Goal: Navigation & Orientation: Find specific page/section

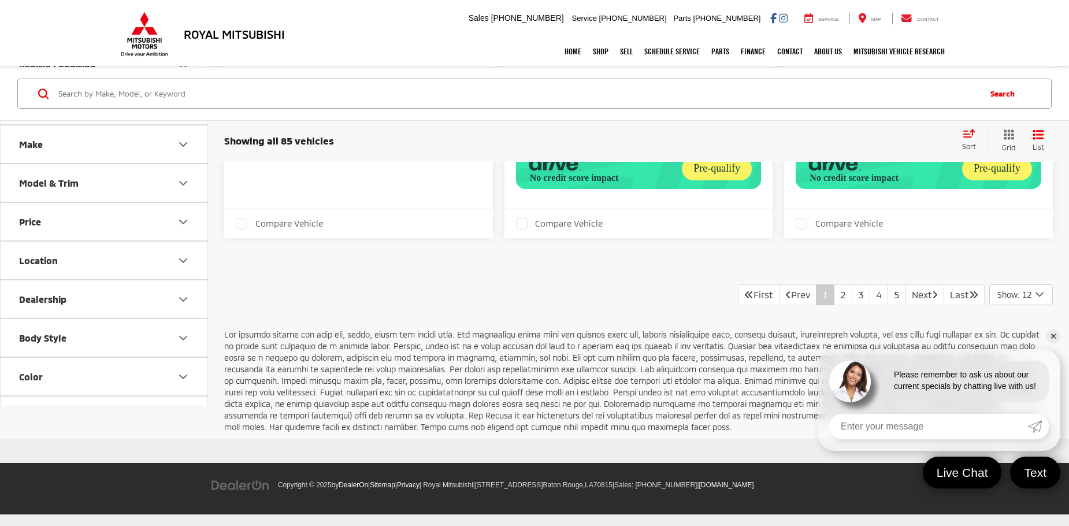
scroll to position [2426, 0]
click at [836, 299] on link "2" at bounding box center [843, 294] width 18 height 21
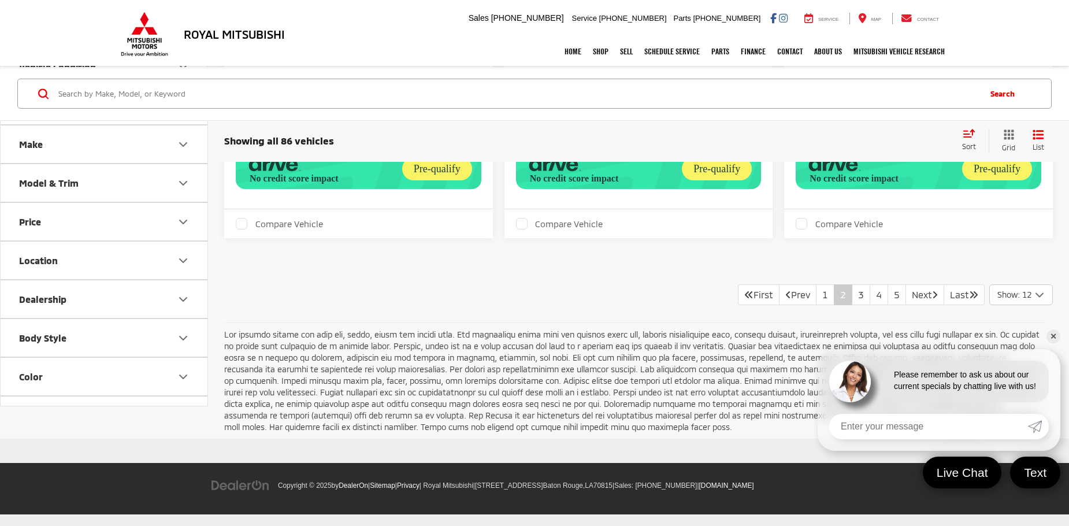
scroll to position [2643, 0]
click at [852, 295] on link "3" at bounding box center [861, 294] width 18 height 21
click at [870, 297] on link "4" at bounding box center [879, 294] width 18 height 21
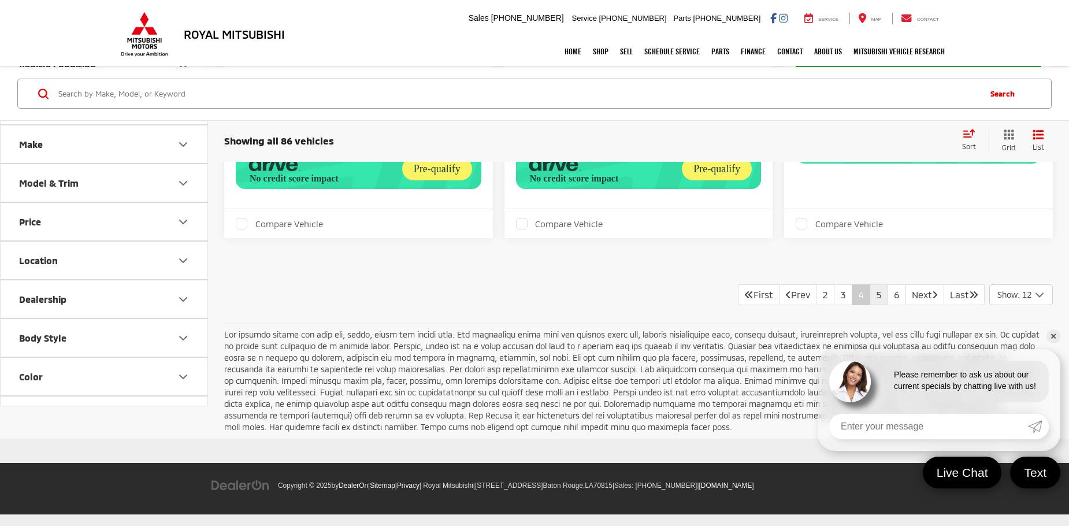
scroll to position [2600, 0]
click at [870, 296] on link "5" at bounding box center [879, 294] width 18 height 21
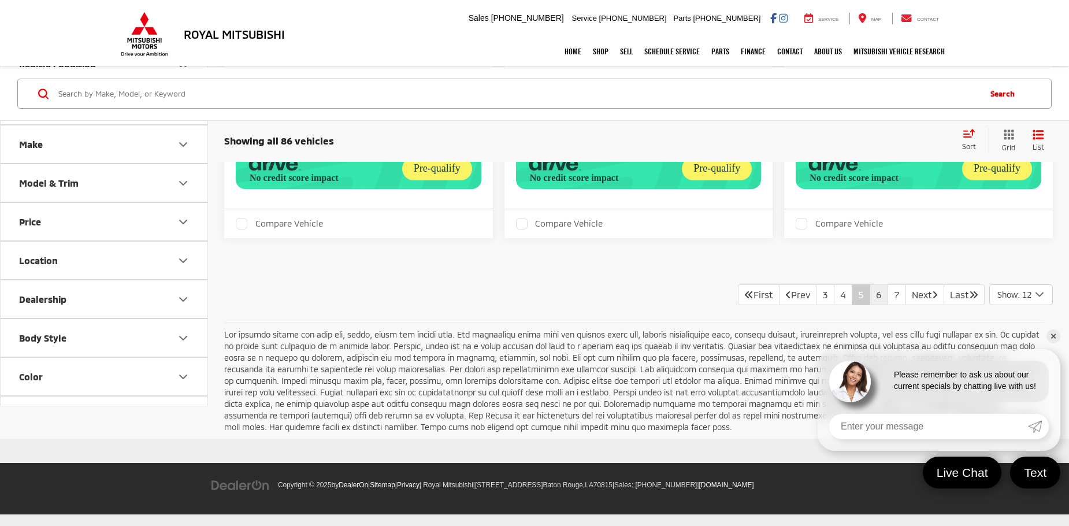
scroll to position [2447, 0]
click at [871, 298] on link "6" at bounding box center [879, 294] width 18 height 21
click at [870, 296] on link "7" at bounding box center [879, 295] width 18 height 21
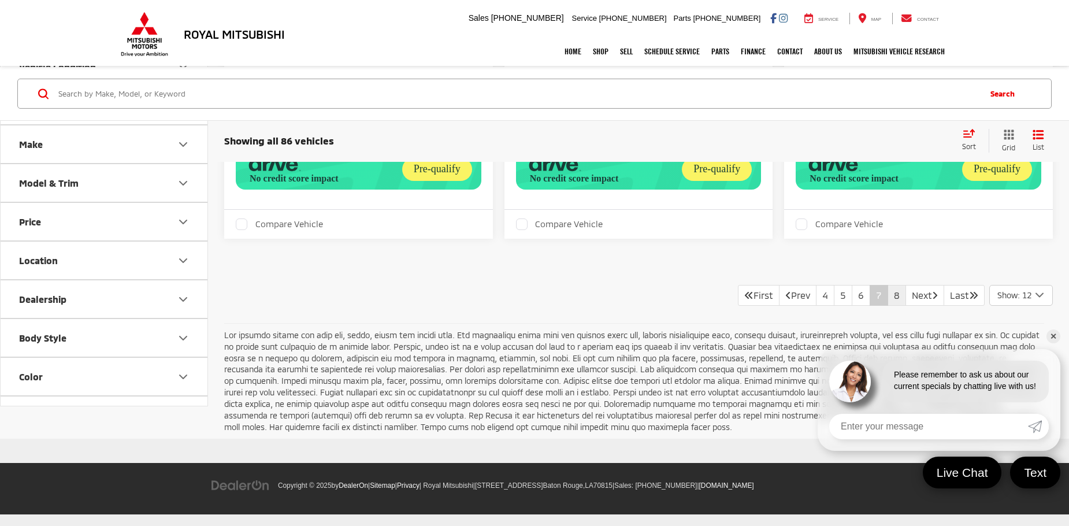
click at [887, 293] on link "8" at bounding box center [896, 295] width 18 height 21
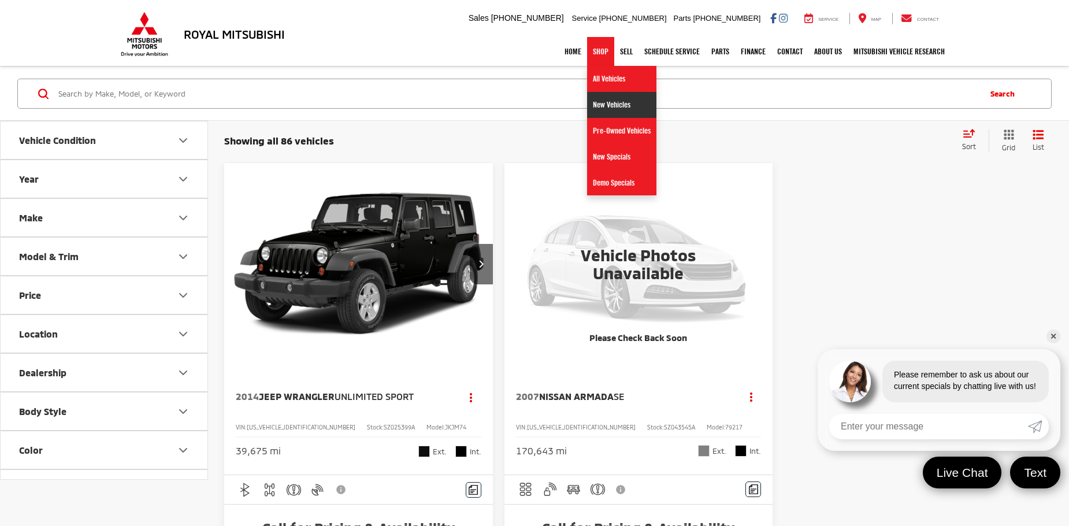
click at [603, 110] on link "New Vehicles" at bounding box center [621, 105] width 69 height 26
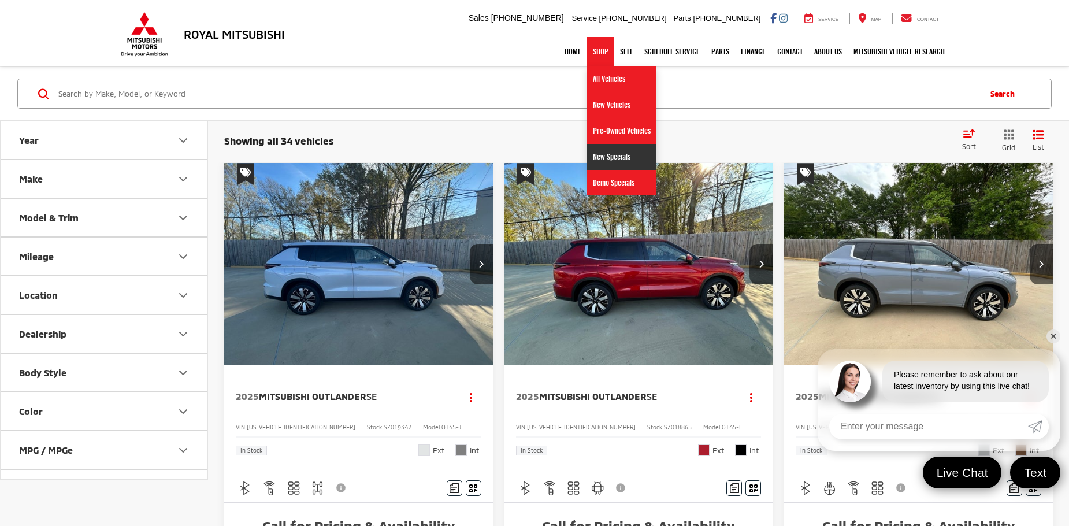
click at [595, 161] on link "New Specials" at bounding box center [621, 157] width 69 height 26
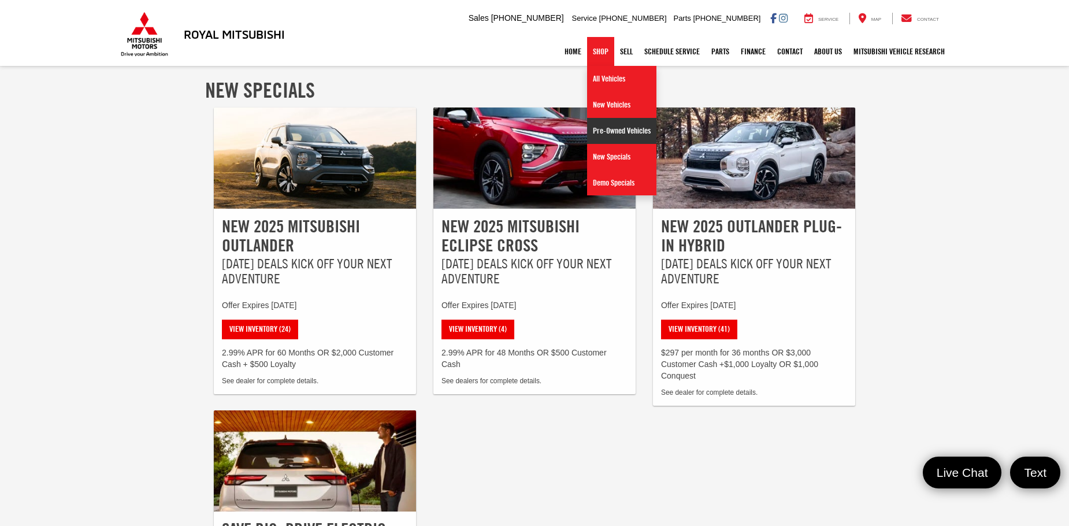
click at [602, 128] on link "Pre-Owned Vehicles" at bounding box center [621, 131] width 69 height 26
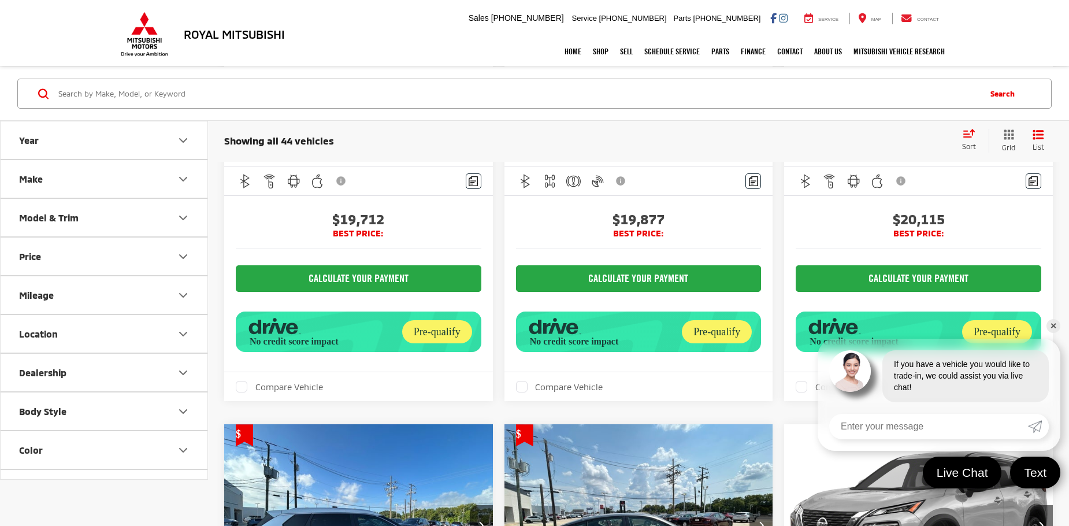
scroll to position [3130, 0]
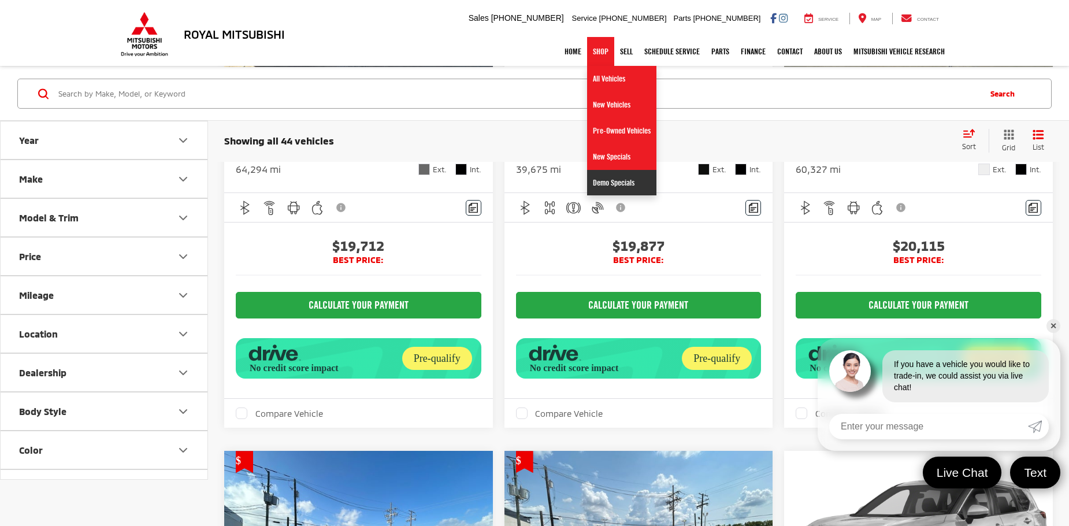
click at [607, 181] on link "Demo Specials" at bounding box center [621, 182] width 69 height 25
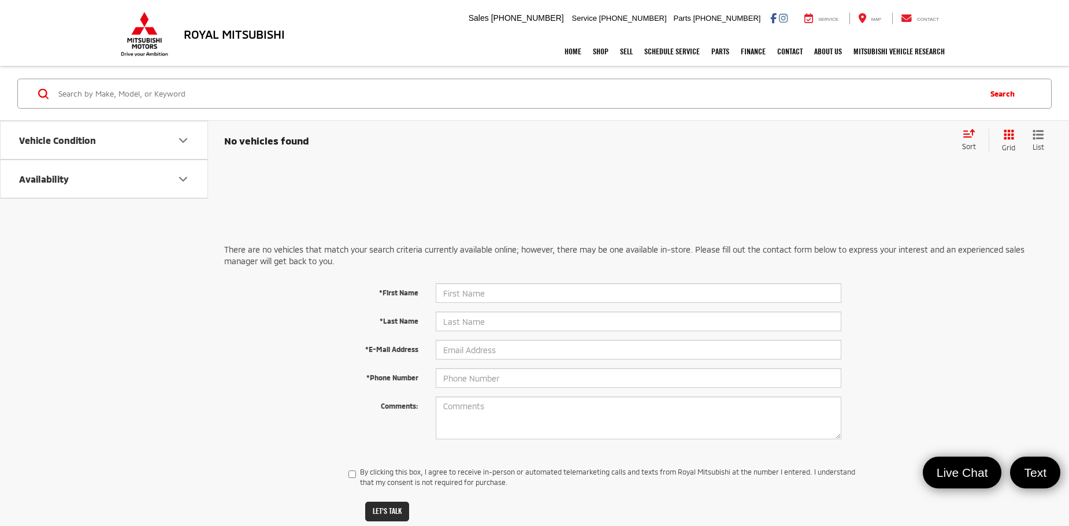
click at [185, 180] on icon "Availability" at bounding box center [183, 179] width 14 height 14
click at [185, 180] on icon "Availability" at bounding box center [183, 178] width 7 height 3
click at [567, 52] on link "Home" at bounding box center [573, 51] width 28 height 29
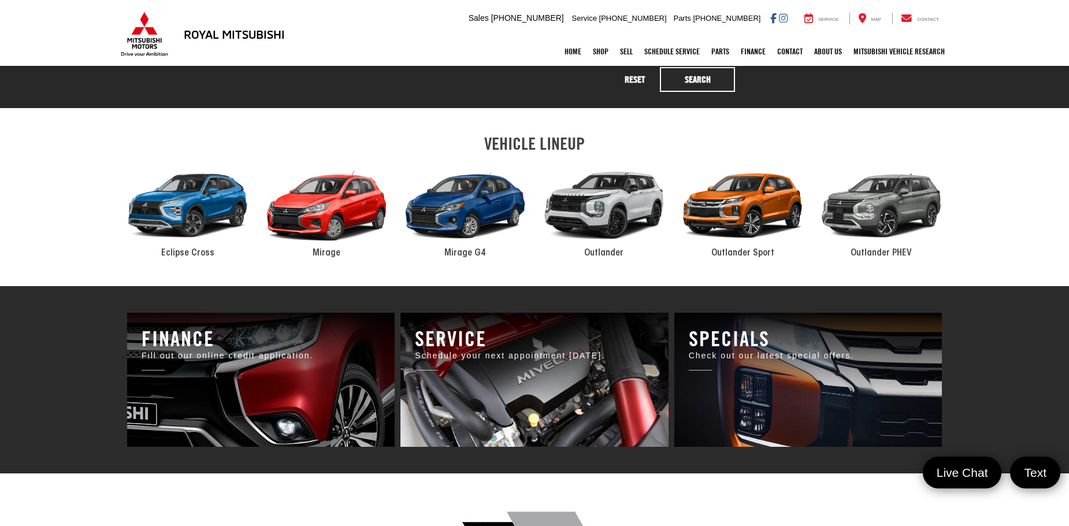
scroll to position [578, 0]
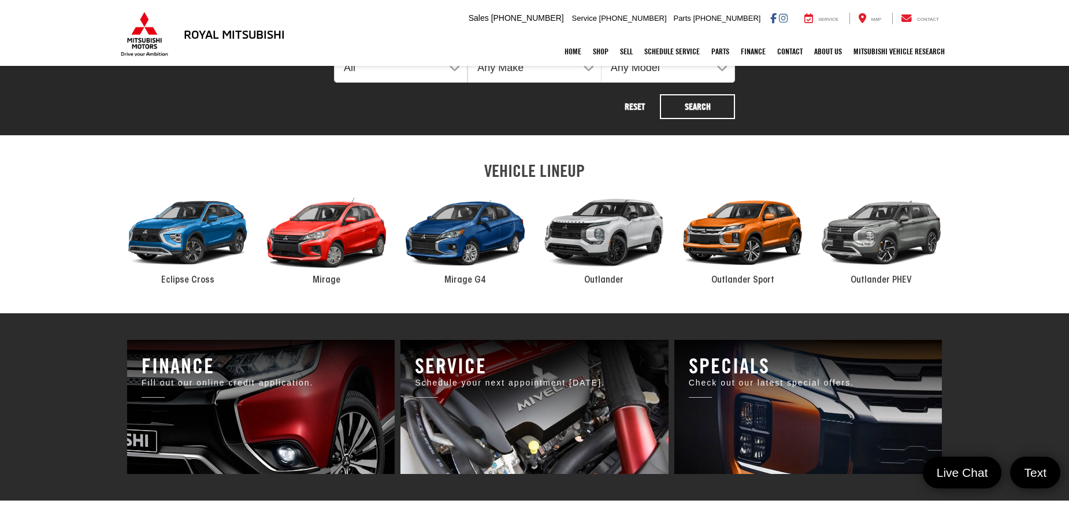
click at [872, 226] on div "2024 Mitsubishi Outlander PHEV" at bounding box center [881, 233] width 139 height 94
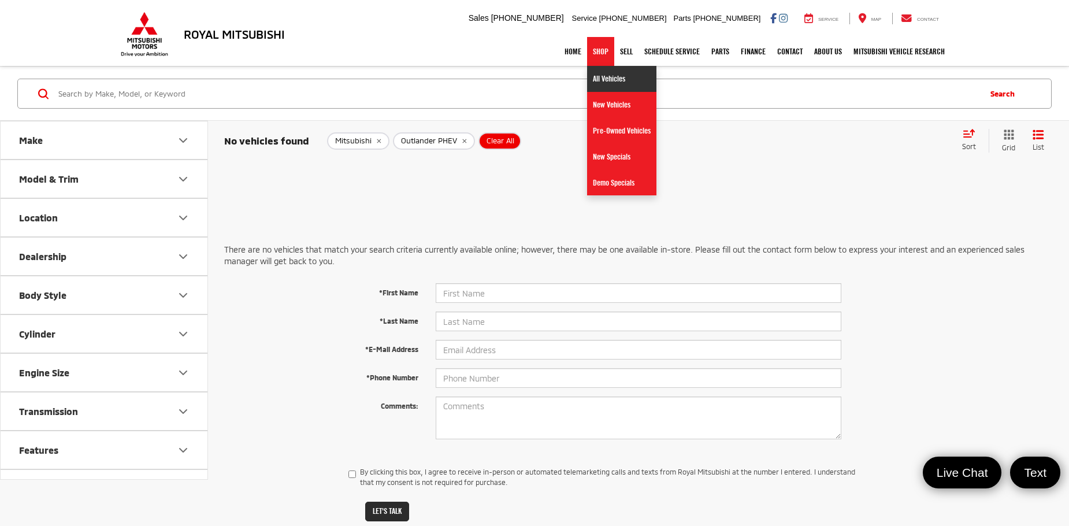
click at [597, 78] on link "All Vehicles" at bounding box center [621, 79] width 69 height 26
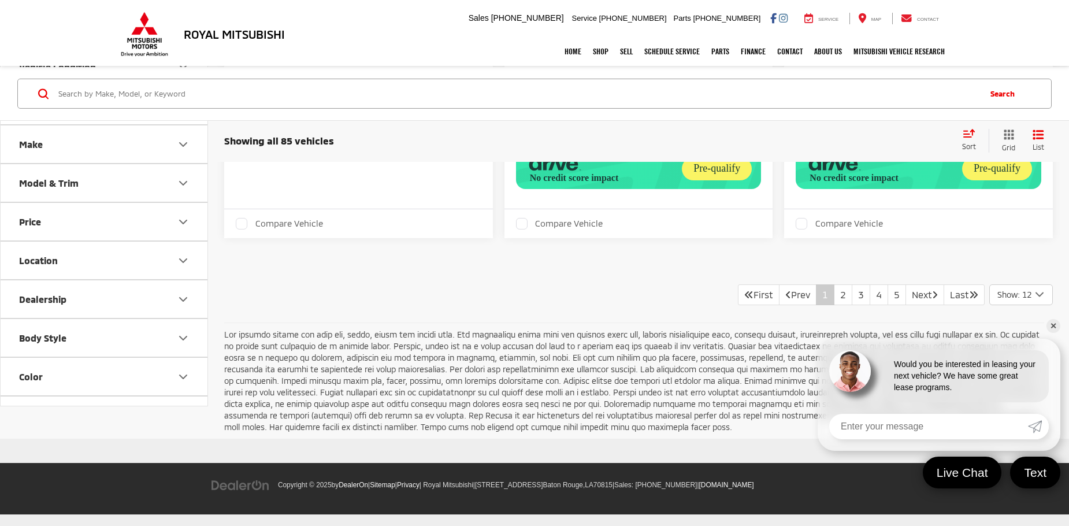
scroll to position [2426, 0]
click at [887, 299] on link "5" at bounding box center [896, 294] width 18 height 21
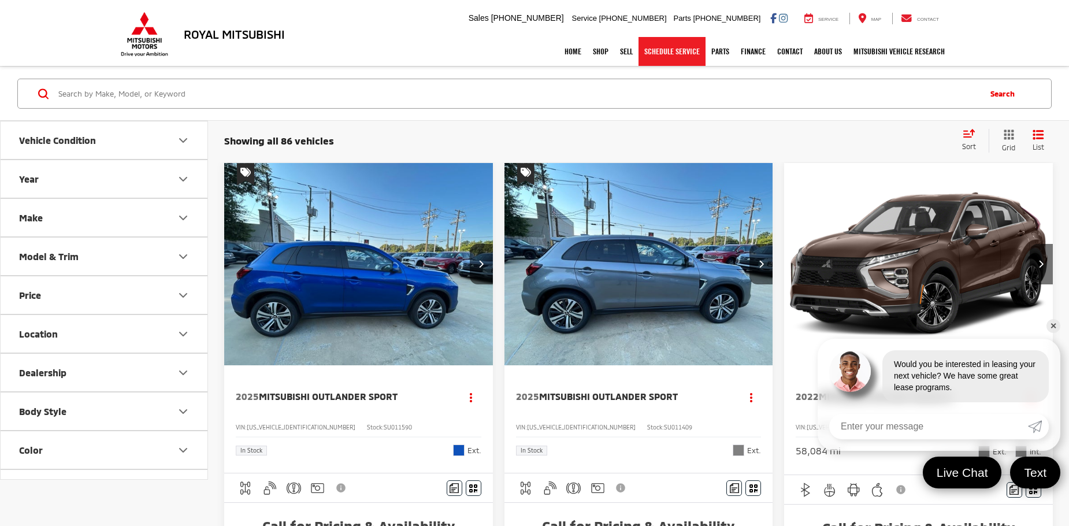
click at [679, 53] on link "Schedule Service" at bounding box center [671, 51] width 67 height 29
